Goal: Navigation & Orientation: Find specific page/section

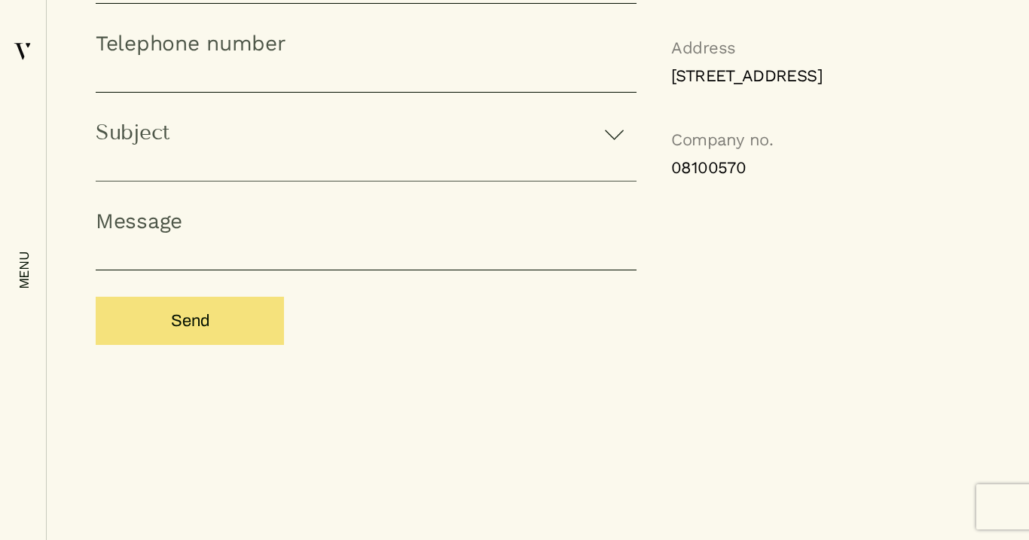
scroll to position [1454, 0]
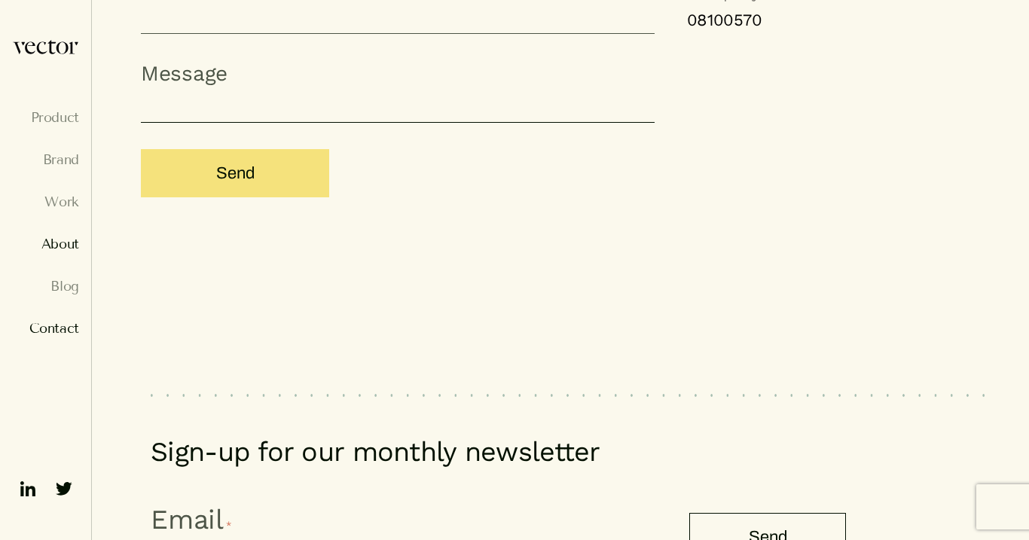
click at [67, 244] on link "About" at bounding box center [45, 244] width 67 height 15
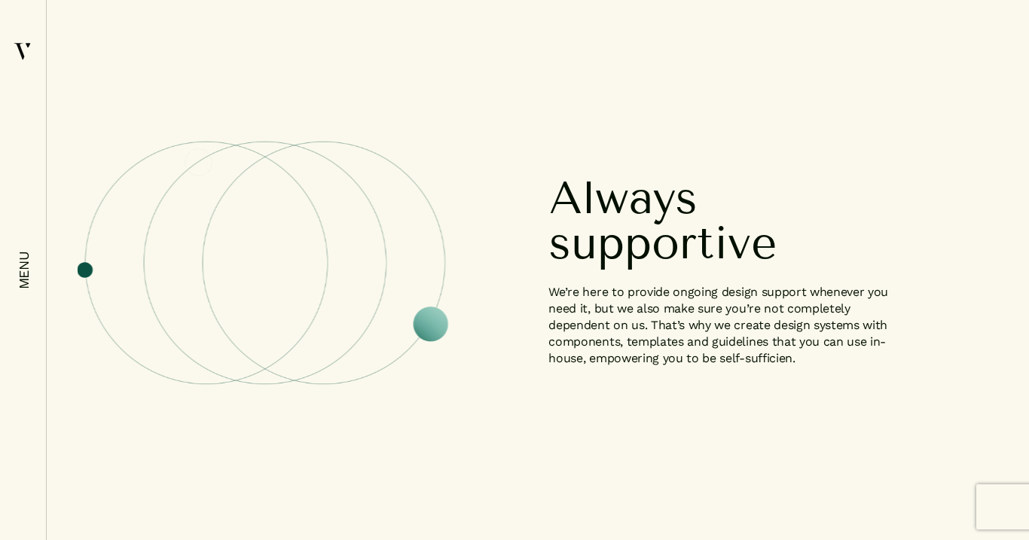
scroll to position [1824, 0]
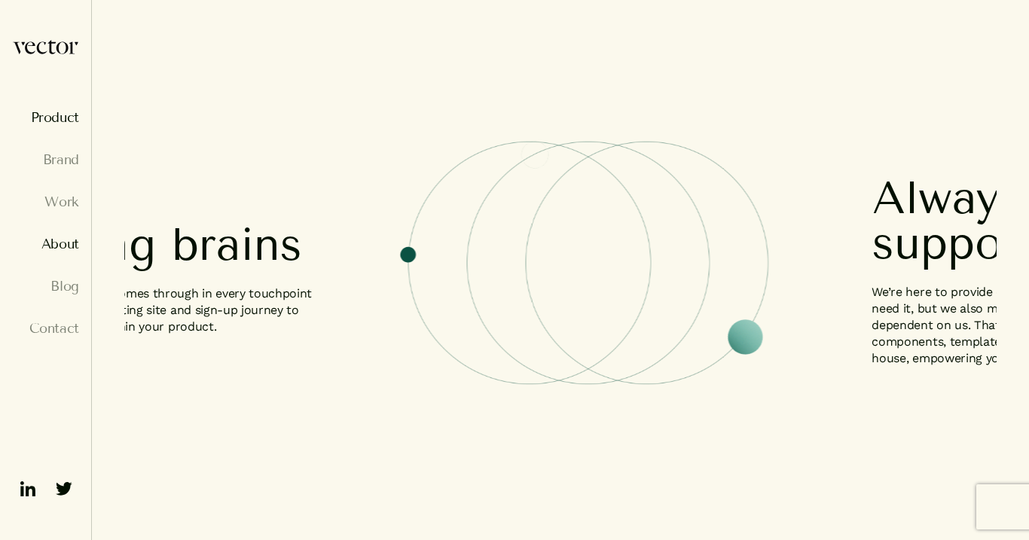
click at [66, 112] on link "Product" at bounding box center [45, 117] width 67 height 15
